Goal: Information Seeking & Learning: Learn about a topic

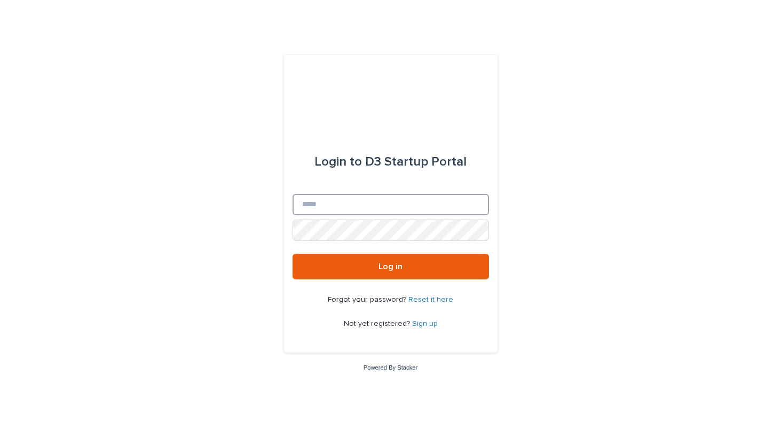
type input "**********"
click at [390, 267] on button "Log in" at bounding box center [391, 267] width 197 height 26
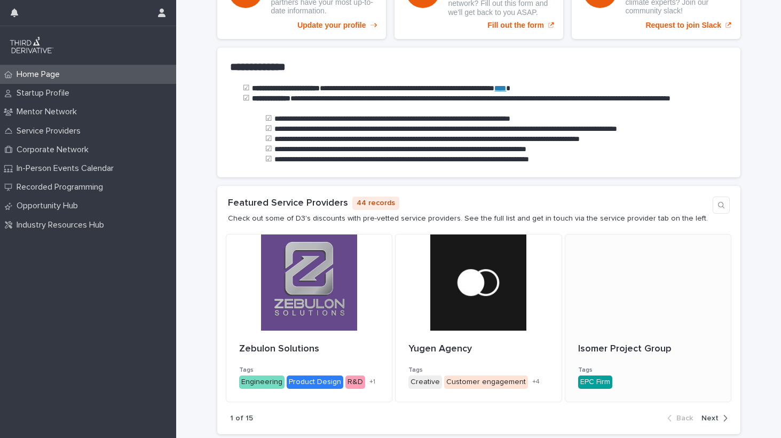
scroll to position [237, 0]
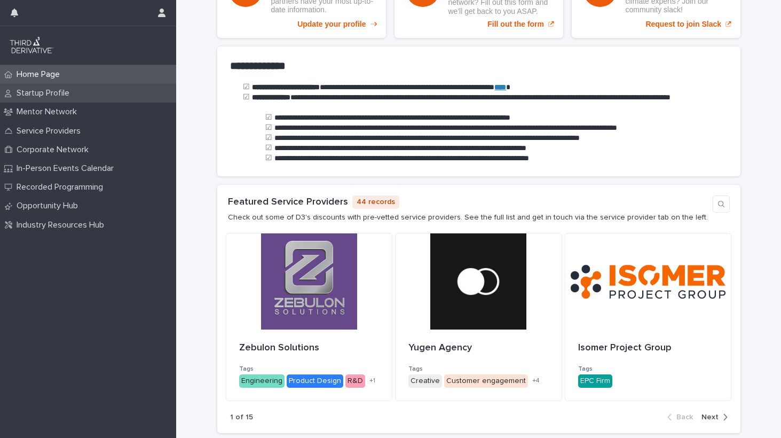
click at [61, 96] on p "Startup Profile" at bounding box center [45, 93] width 66 height 10
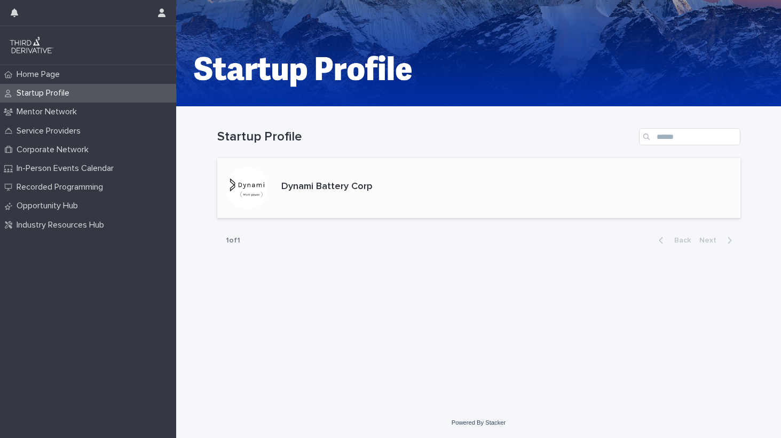
click at [283, 180] on div "Dynami Battery Corp" at bounding box center [326, 186] width 91 height 14
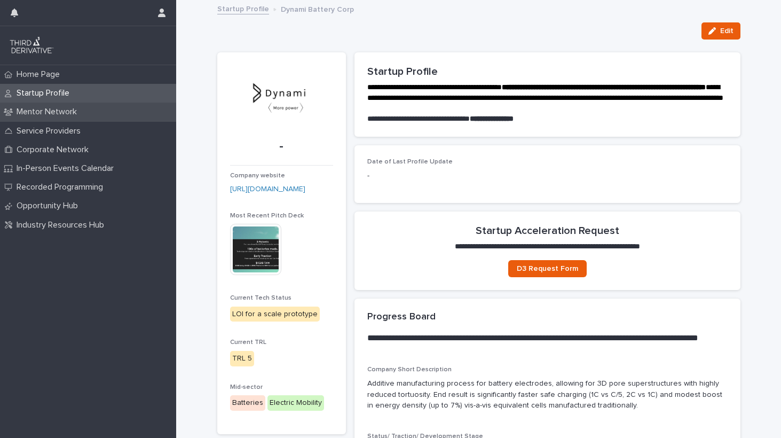
click at [48, 110] on p "Mentor Network" at bounding box center [48, 112] width 73 height 10
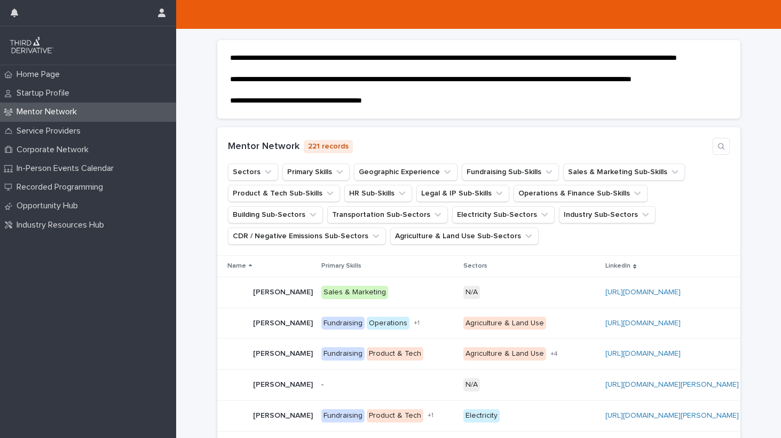
scroll to position [93, 0]
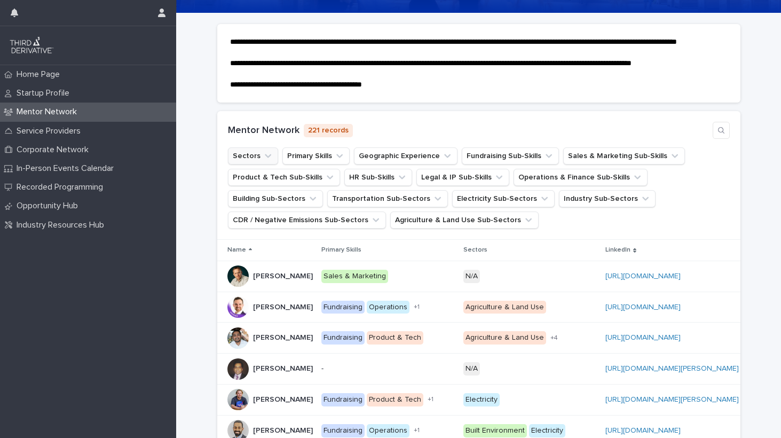
click at [256, 164] on button "Sectors" at bounding box center [253, 155] width 50 height 17
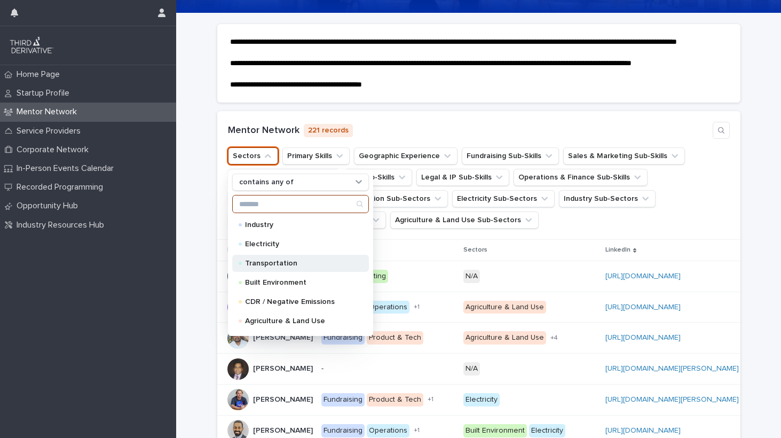
scroll to position [0, 0]
click at [279, 267] on div "Transportation" at bounding box center [300, 263] width 137 height 17
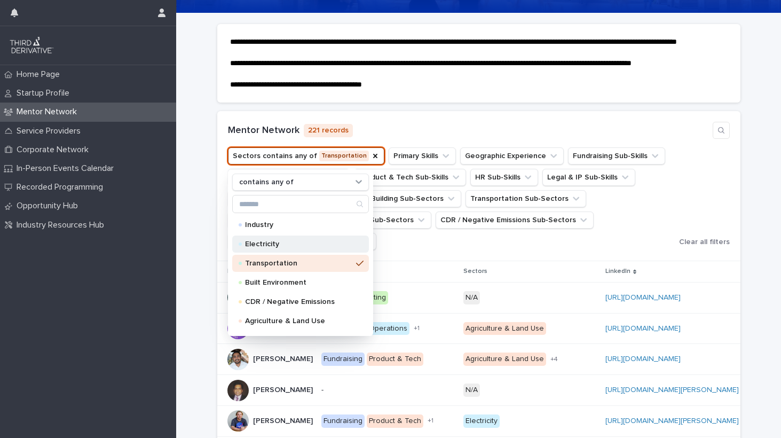
click at [280, 248] on p "Electricity" at bounding box center [298, 243] width 107 height 7
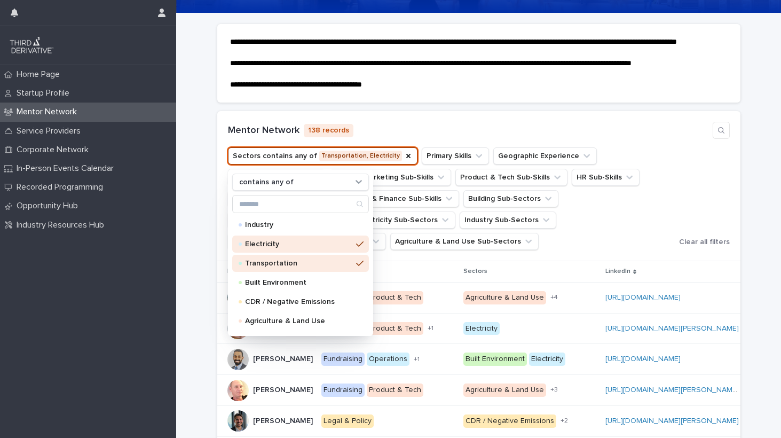
click at [622, 137] on div "Mentor Network 138 records" at bounding box center [479, 130] width 502 height 17
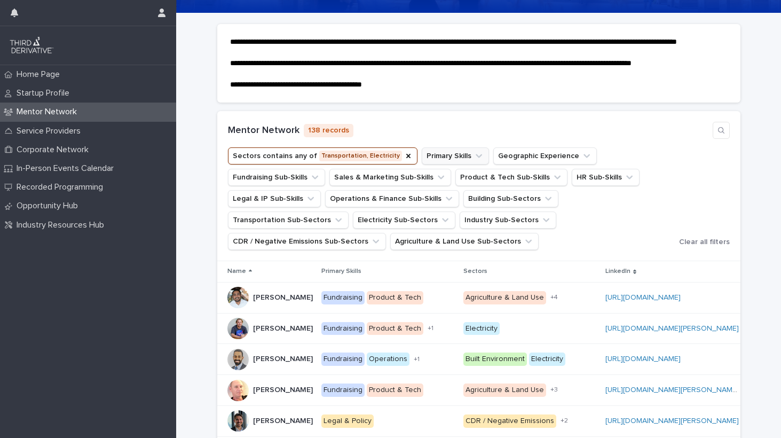
click at [450, 163] on button "Primary Skills" at bounding box center [455, 155] width 67 height 17
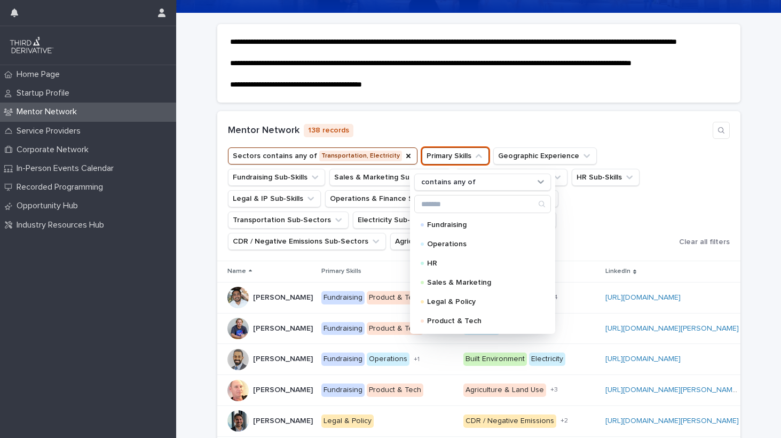
click at [450, 163] on button "Primary Skills" at bounding box center [455, 155] width 67 height 17
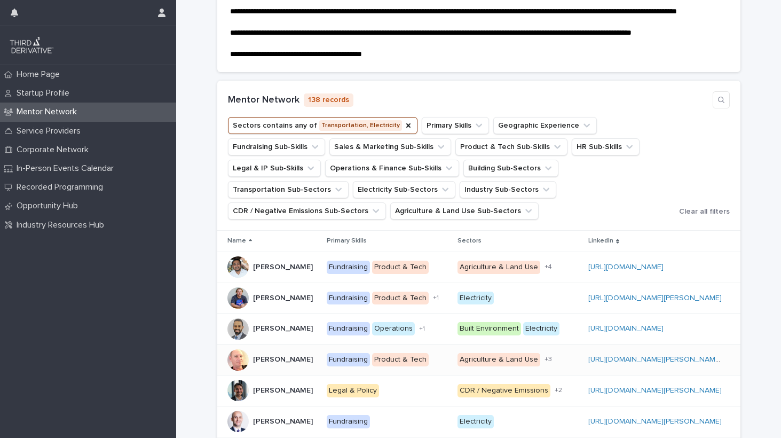
scroll to position [60, 0]
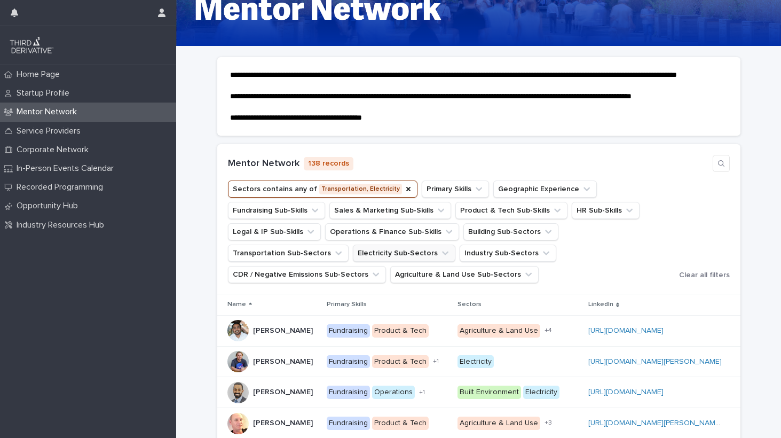
click at [440, 258] on icon "Electricity Sub-Sectors" at bounding box center [445, 253] width 11 height 11
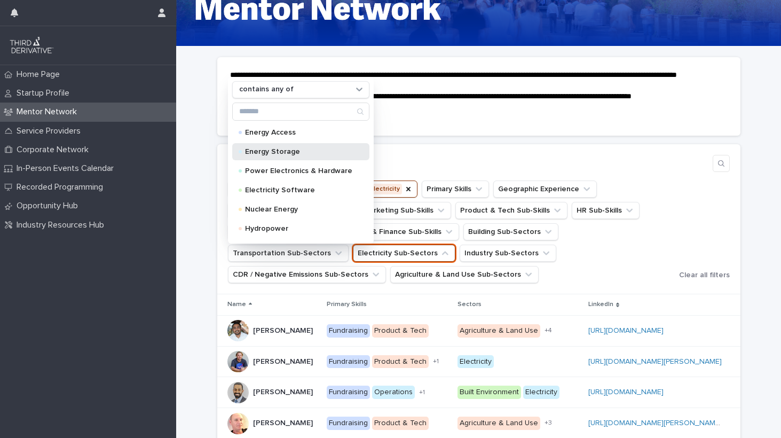
click at [293, 155] on p "Energy Storage" at bounding box center [298, 151] width 107 height 7
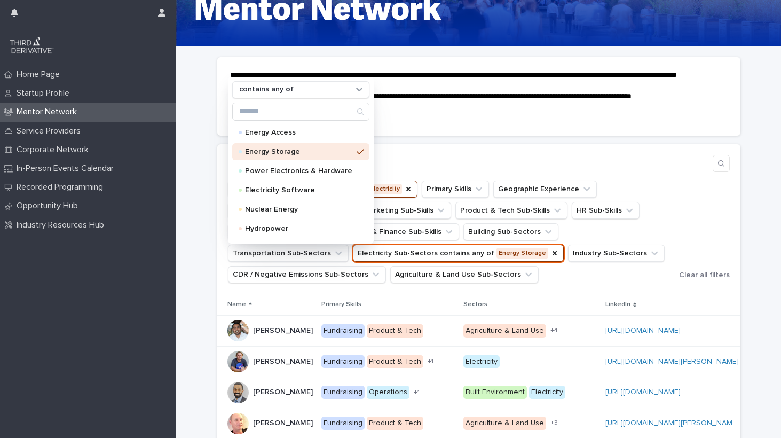
click at [591, 294] on div "Mentor Network 76 records Sectors contains any of Transportation, Electricity P…" at bounding box center [478, 219] width 523 height 150
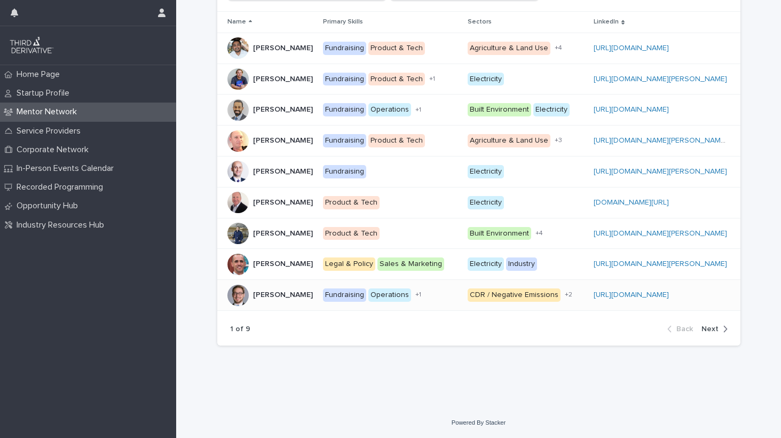
scroll to position [349, 0]
click at [724, 329] on icon "button" at bounding box center [725, 329] width 5 height 10
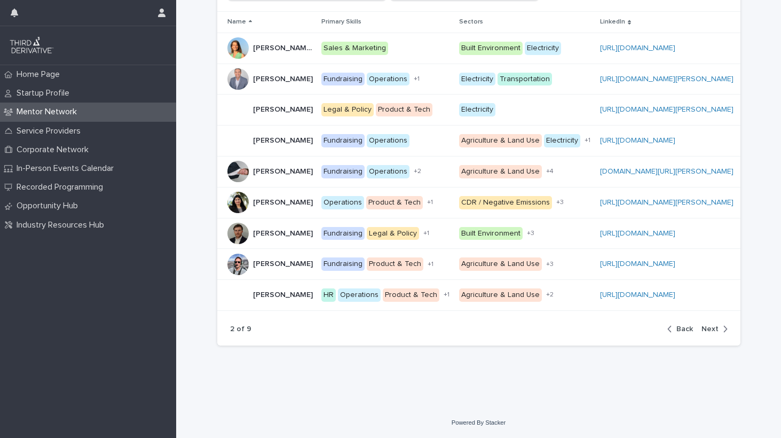
click at [719, 328] on div "button" at bounding box center [723, 329] width 9 height 10
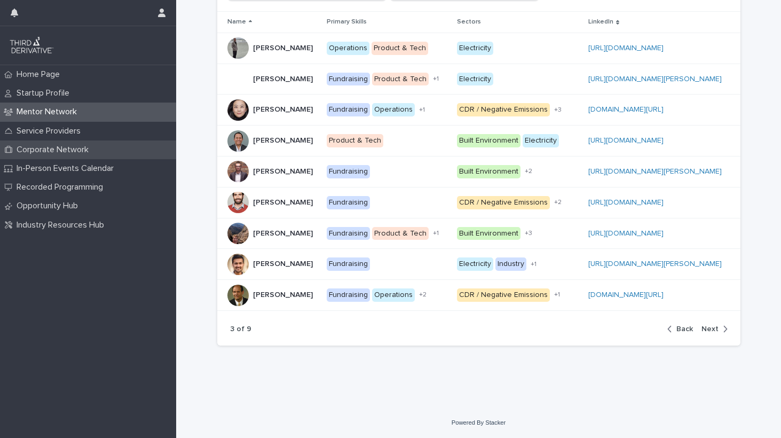
click at [73, 151] on p "Corporate Network" at bounding box center [54, 150] width 85 height 10
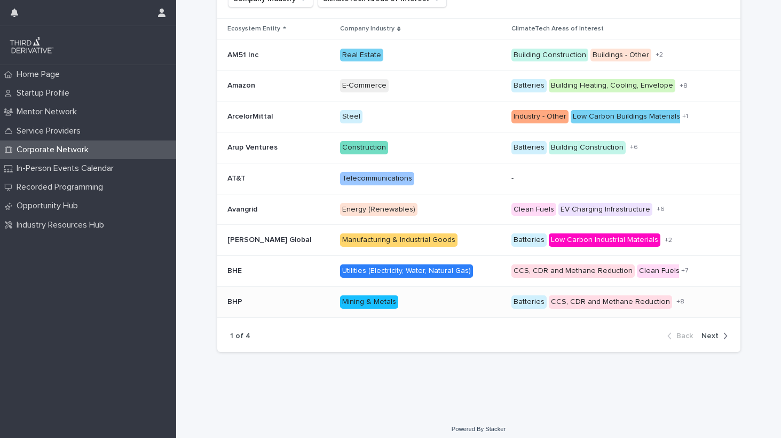
scroll to position [271, 0]
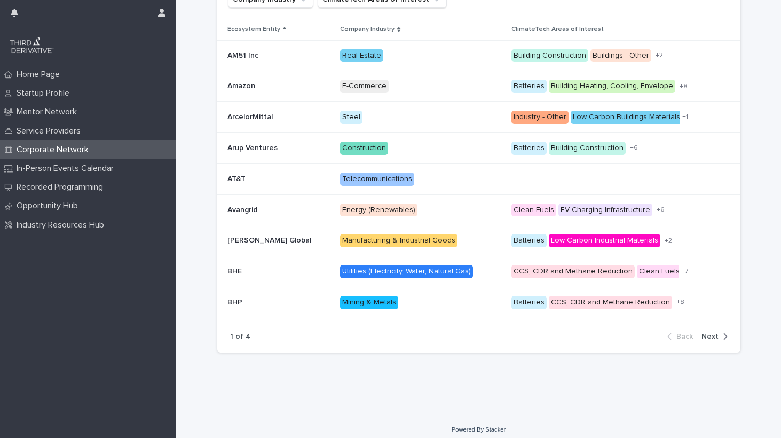
click at [723, 332] on icon "button" at bounding box center [725, 337] width 5 height 10
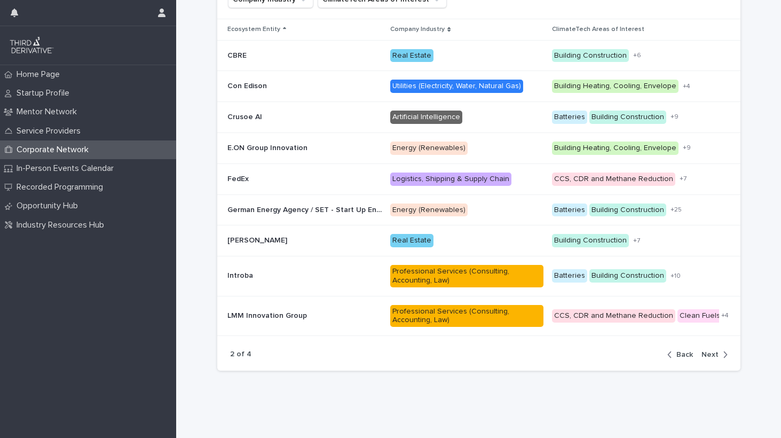
click at [714, 351] on span "Next" at bounding box center [710, 354] width 17 height 7
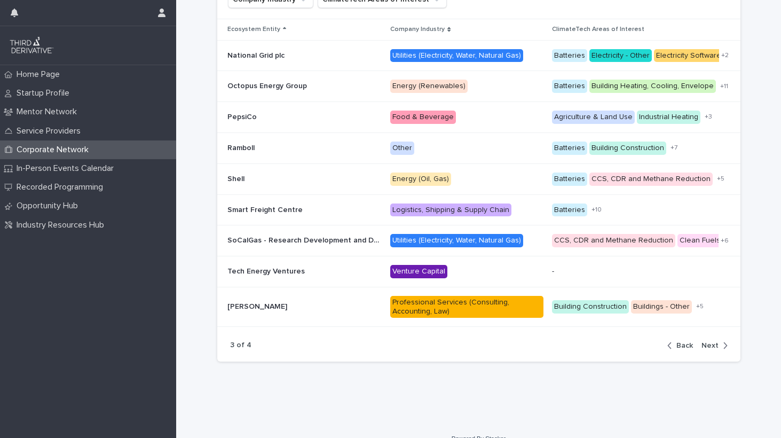
scroll to position [260, 0]
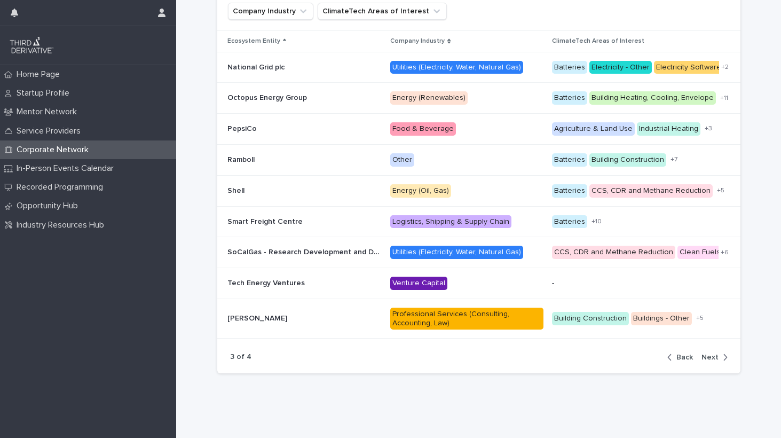
click at [721, 352] on div "button" at bounding box center [723, 357] width 9 height 10
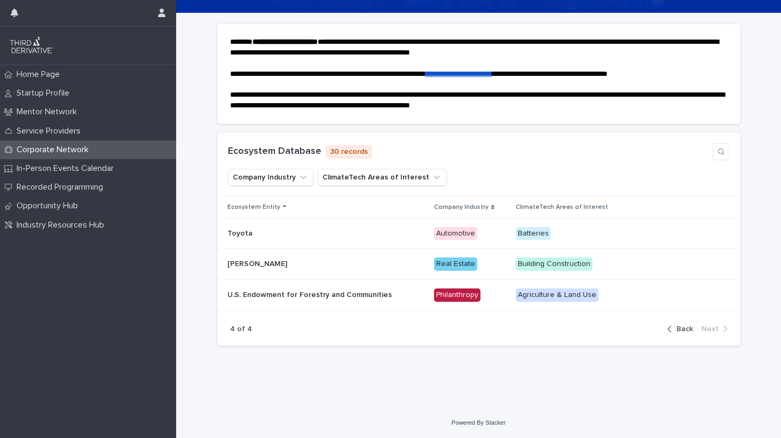
scroll to position [89, 0]
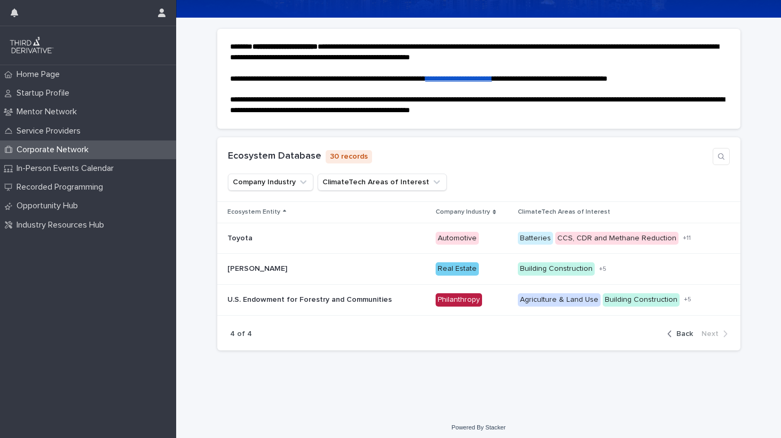
click at [688, 331] on span "Back" at bounding box center [685, 333] width 17 height 7
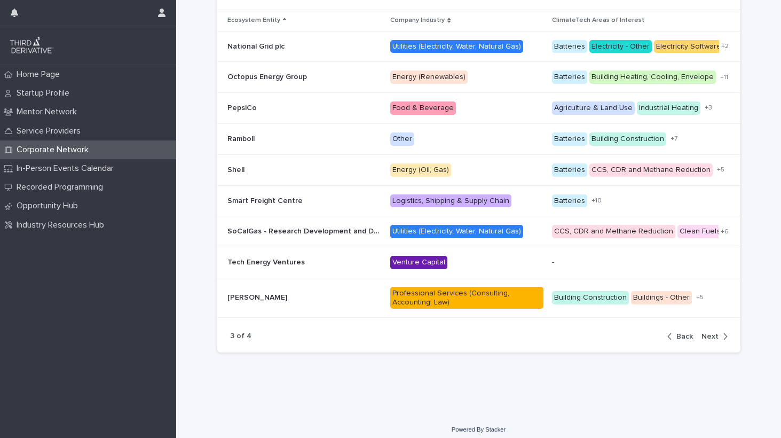
scroll to position [280, 0]
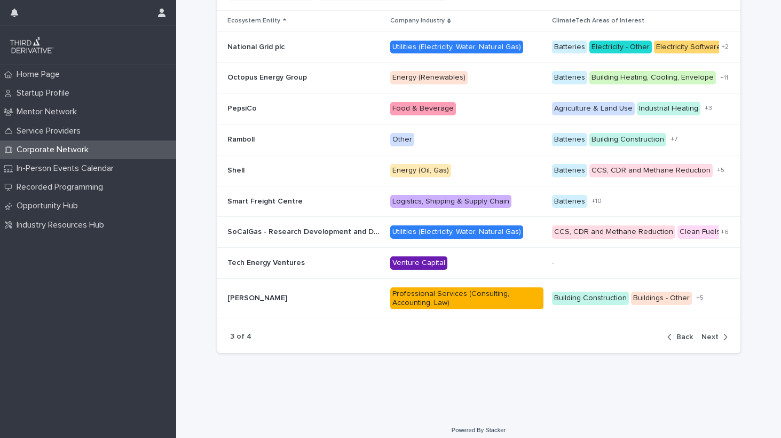
click at [680, 335] on div "3 of 4 Back Next" at bounding box center [478, 336] width 523 height 33
click at [680, 333] on span "Back" at bounding box center [685, 336] width 17 height 7
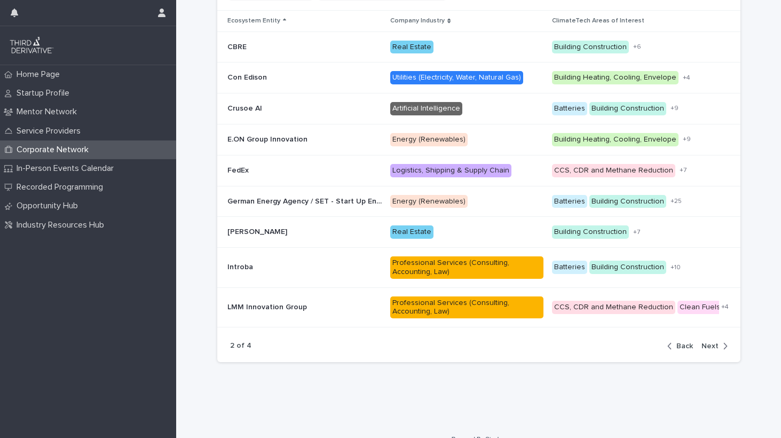
click at [683, 342] on span "Back" at bounding box center [685, 345] width 17 height 7
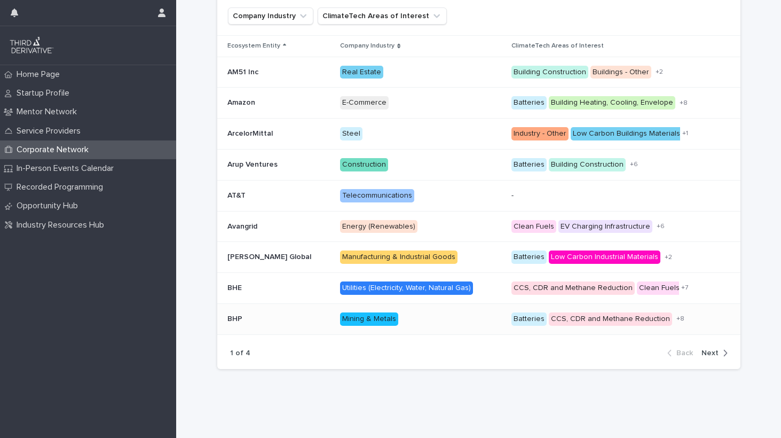
scroll to position [255, 0]
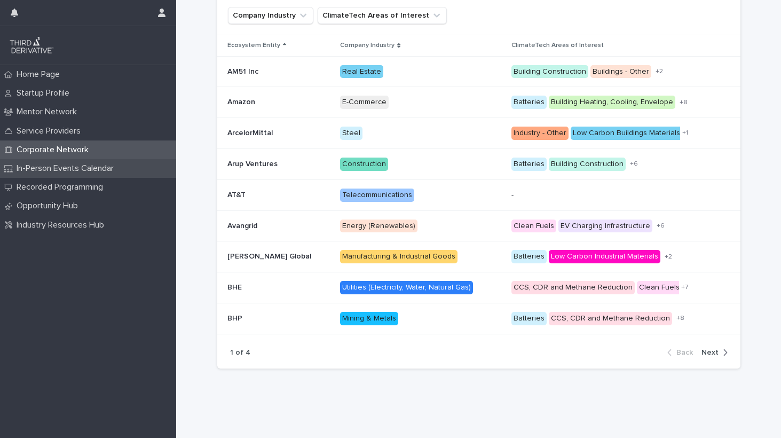
click at [89, 164] on p "In-Person Events Calendar" at bounding box center [67, 168] width 110 height 10
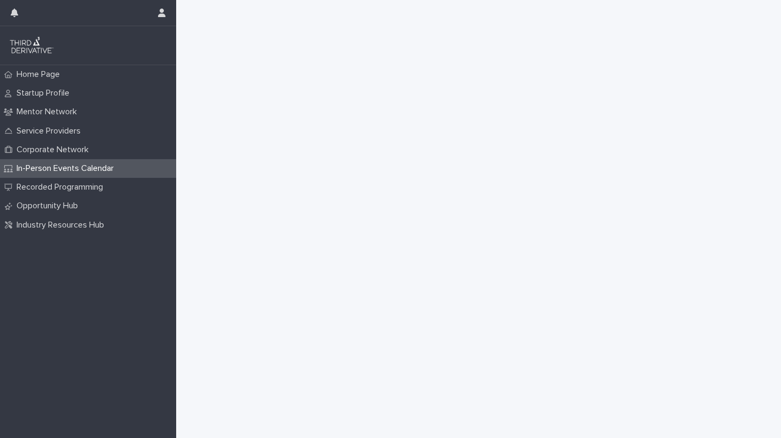
scroll to position [248, 0]
